Goal: Task Accomplishment & Management: Manage account settings

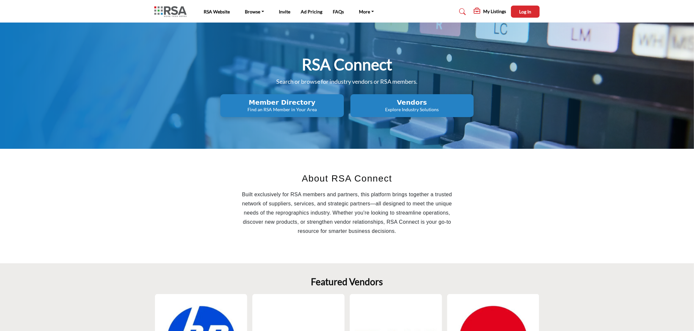
click at [531, 18] on nav "RSA Website Browse Find an RSA Member Invite Ad Pricing" at bounding box center [347, 11] width 694 height 17
click at [527, 12] on span "Log In" at bounding box center [525, 12] width 12 height 6
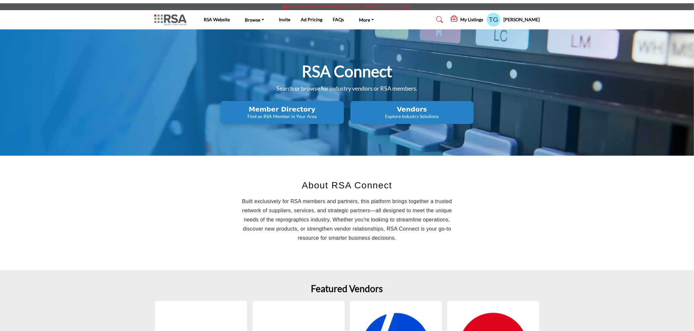
click at [475, 17] on h5 "My Listings" at bounding box center [471, 20] width 23 height 6
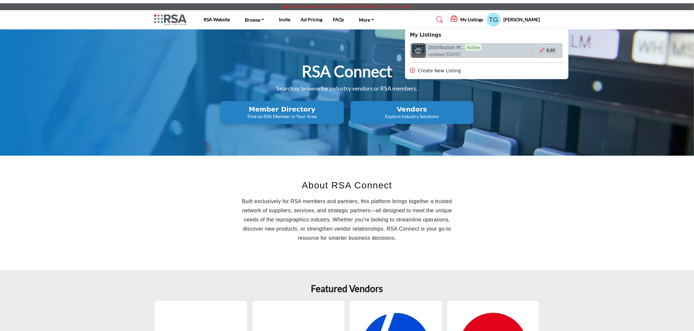
click at [464, 47] on h6 "Distribution M... Active" at bounding box center [455, 47] width 54 height 7
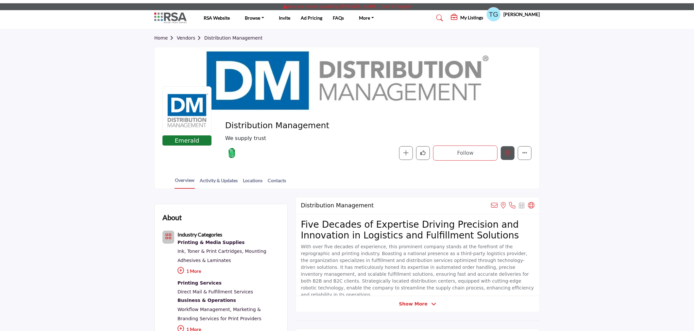
click at [508, 151] on icon "Edit company" at bounding box center [507, 152] width 5 height 5
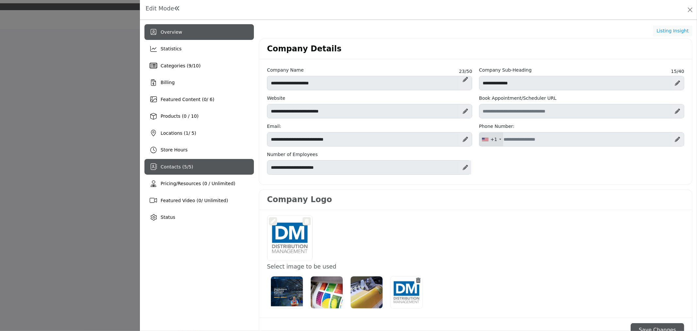
click at [189, 164] on span "5" at bounding box center [190, 166] width 3 height 5
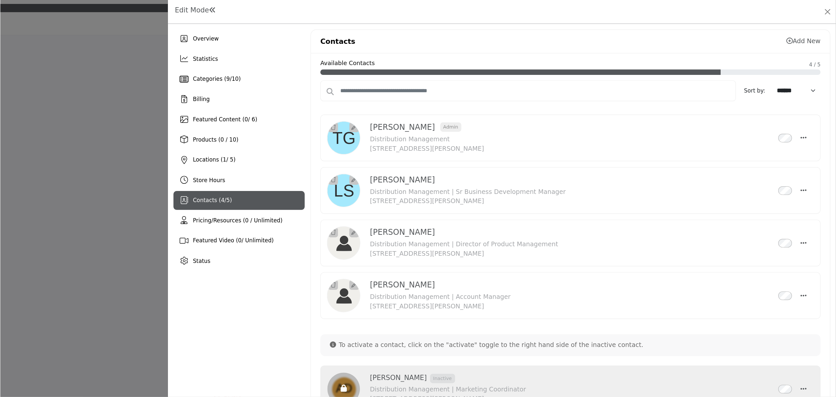
scroll to position [35, 0]
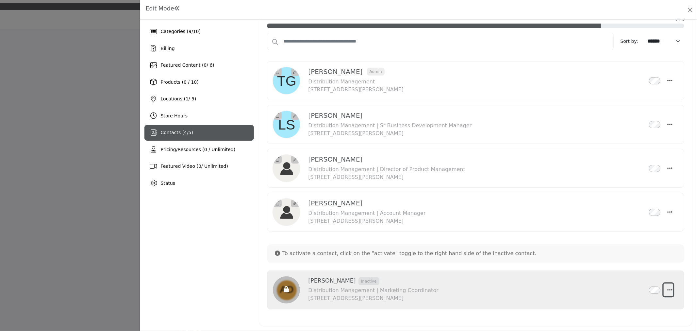
click at [668, 291] on icon "button" at bounding box center [669, 290] width 5 height 6
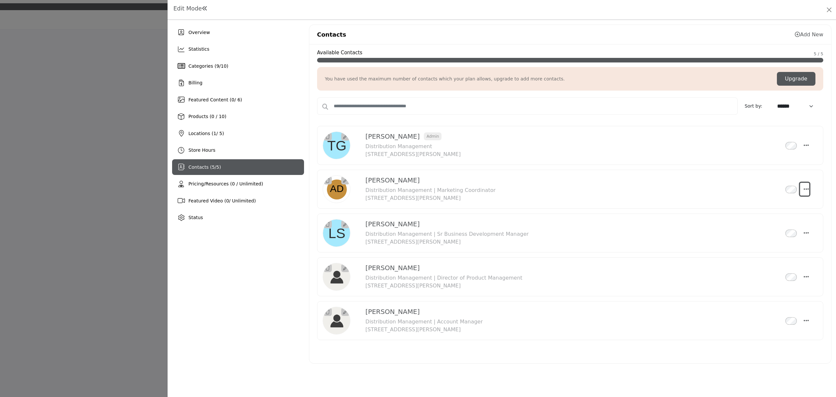
click at [697, 187] on button "Select Droddown options" at bounding box center [804, 189] width 9 height 13
click at [697, 12] on button "Close" at bounding box center [829, 9] width 9 height 9
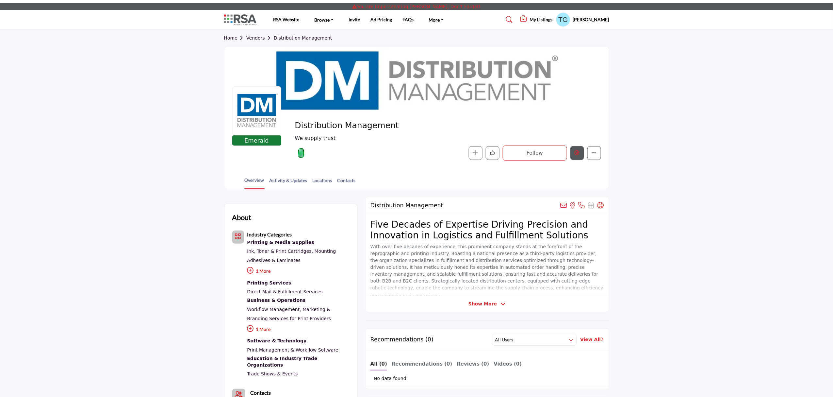
click at [583, 153] on button "Edit company" at bounding box center [577, 153] width 14 height 14
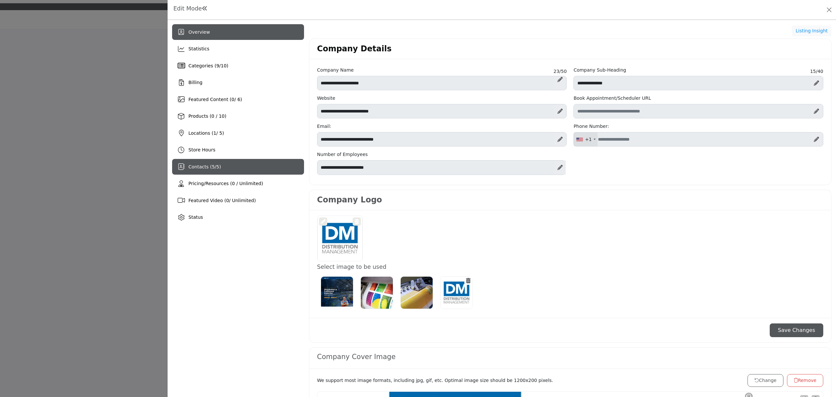
click at [214, 166] on span "Contacts ( 5 / 5 )" at bounding box center [205, 166] width 33 height 5
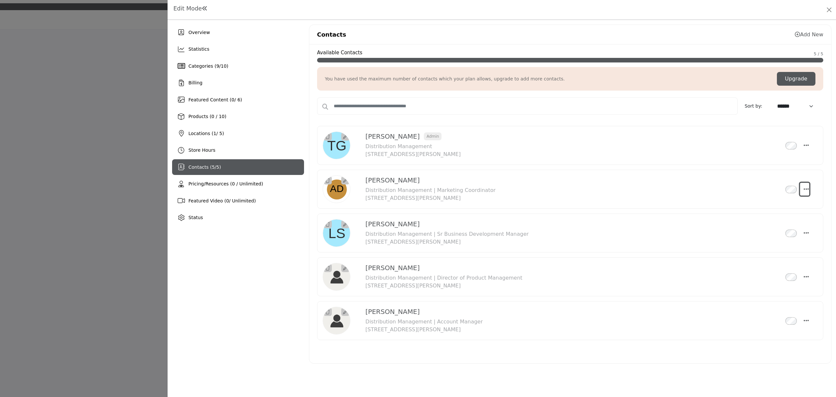
click at [808, 187] on button "Select Droddown options" at bounding box center [804, 189] width 9 height 13
click at [770, 250] on link "Make Editor" at bounding box center [775, 252] width 63 height 12
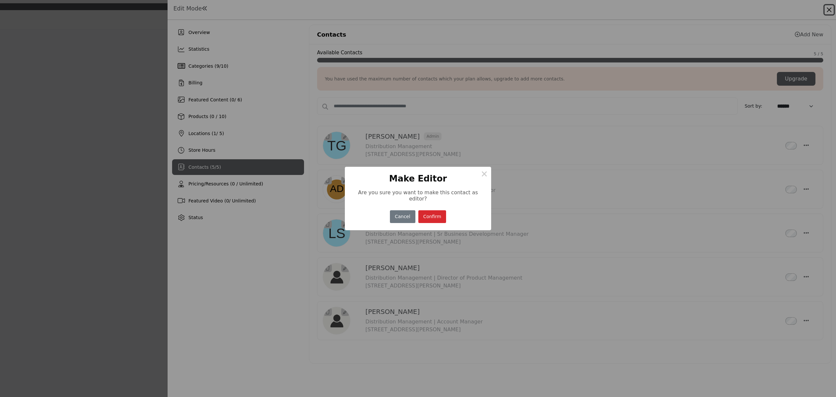
click at [428, 215] on button "Confirm" at bounding box center [433, 216] width 28 height 13
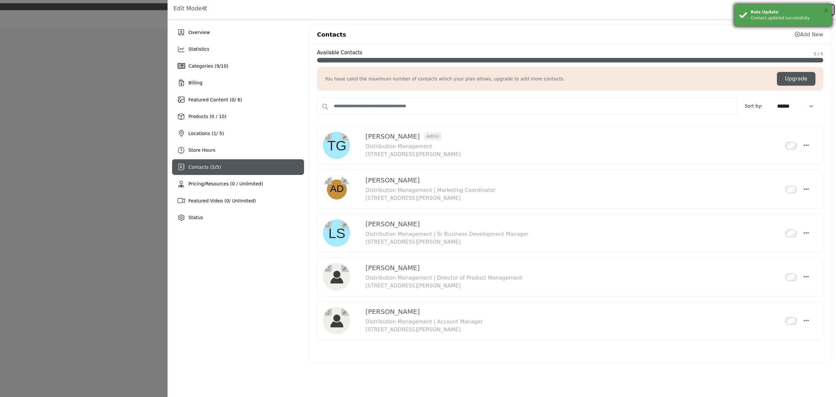
click at [828, 7] on button "×" at bounding box center [827, 10] width 6 height 7
click at [828, 7] on button "Close" at bounding box center [829, 9] width 9 height 9
